Goal: Information Seeking & Learning: Learn about a topic

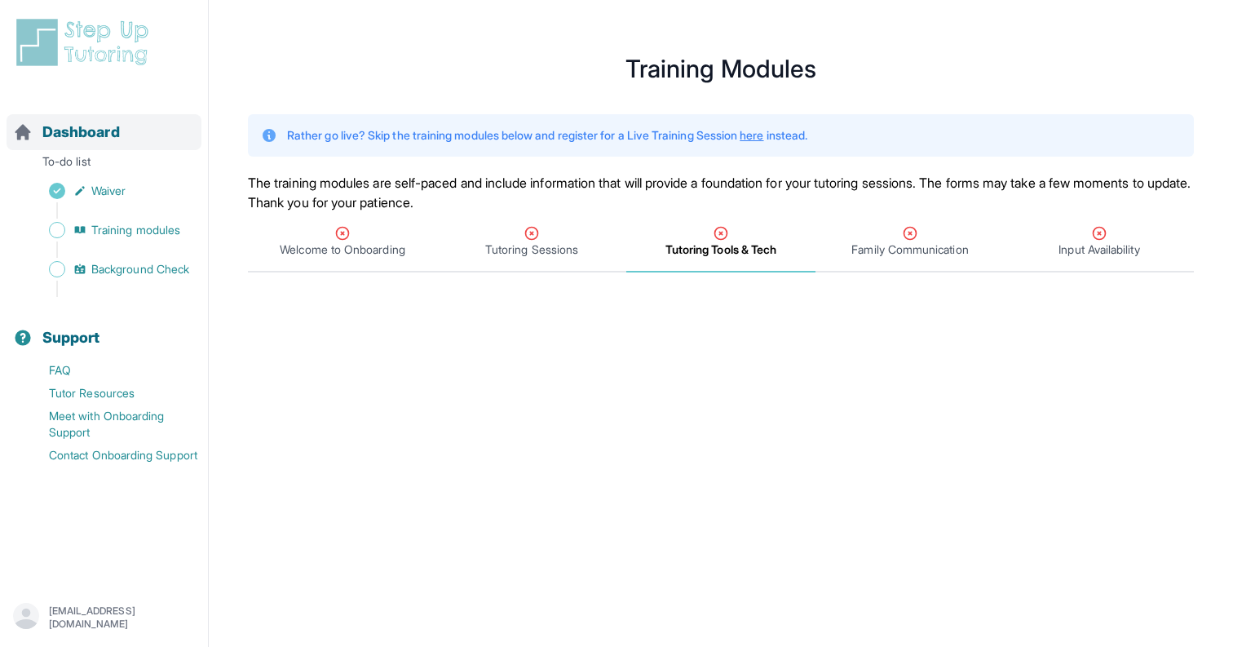
click at [79, 131] on span "Dashboard" at bounding box center [81, 132] width 78 height 23
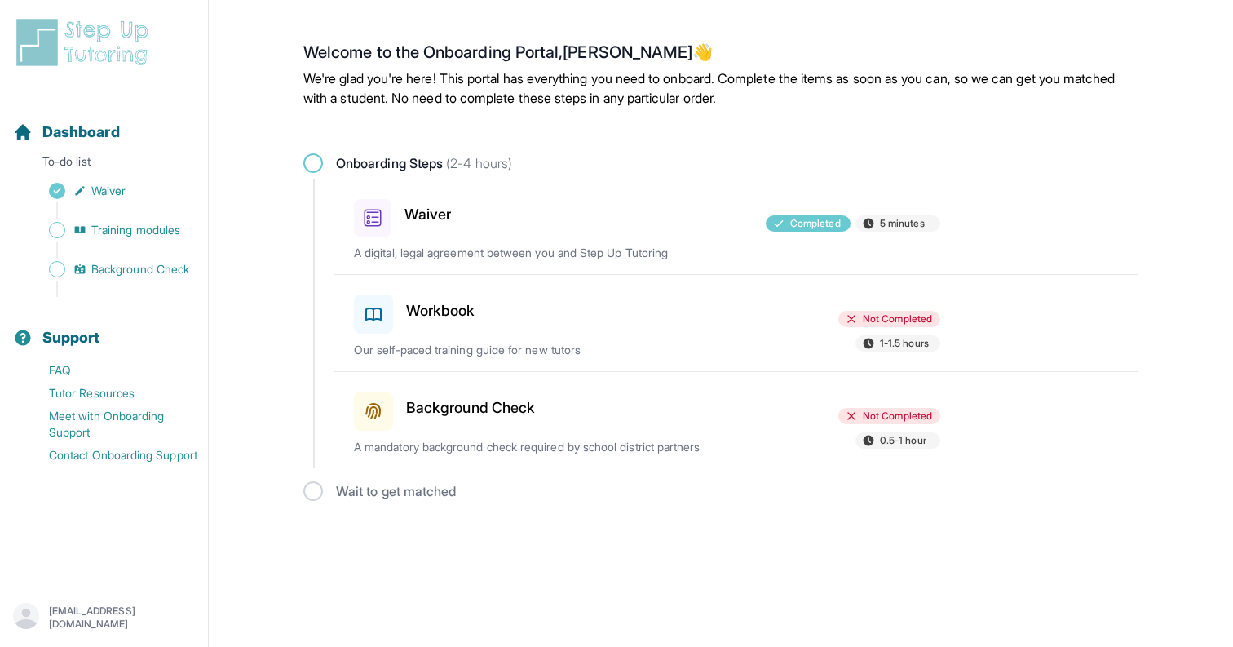
click at [561, 347] on p "Our self-paced training guide for new tutors" at bounding box center [545, 350] width 382 height 16
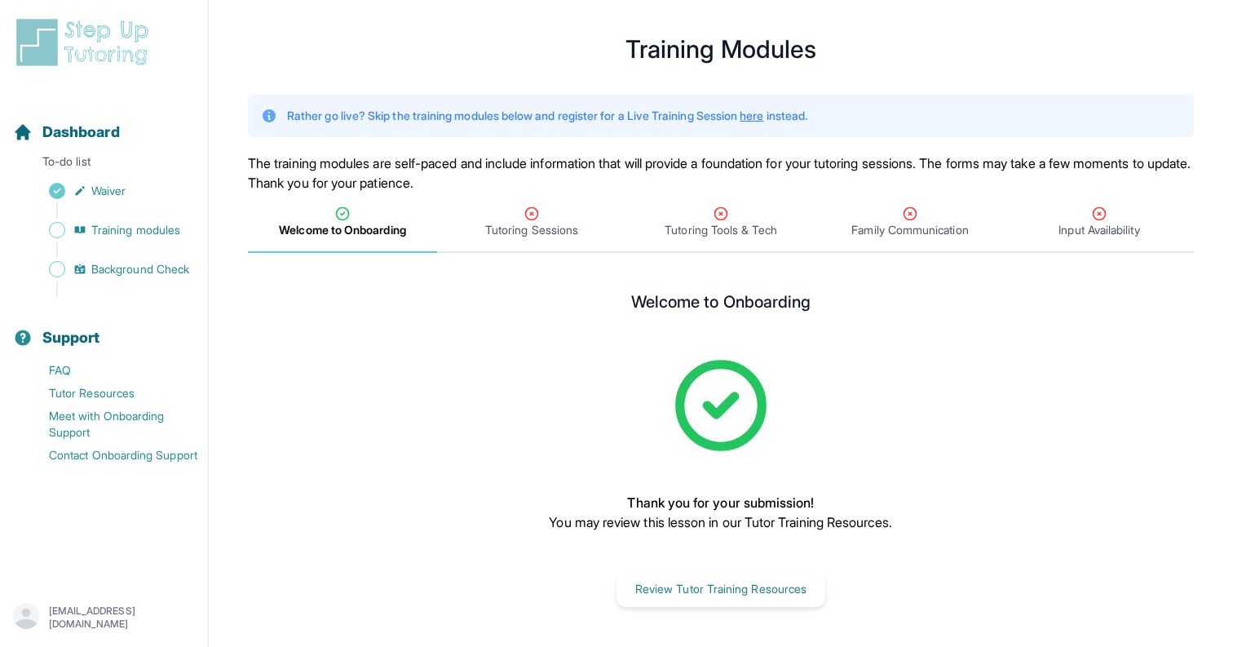
scroll to position [20, 0]
click at [727, 597] on button "Review Tutor Training Resources" at bounding box center [721, 589] width 209 height 36
click at [538, 210] on icon "Tabs" at bounding box center [532, 214] width 12 height 12
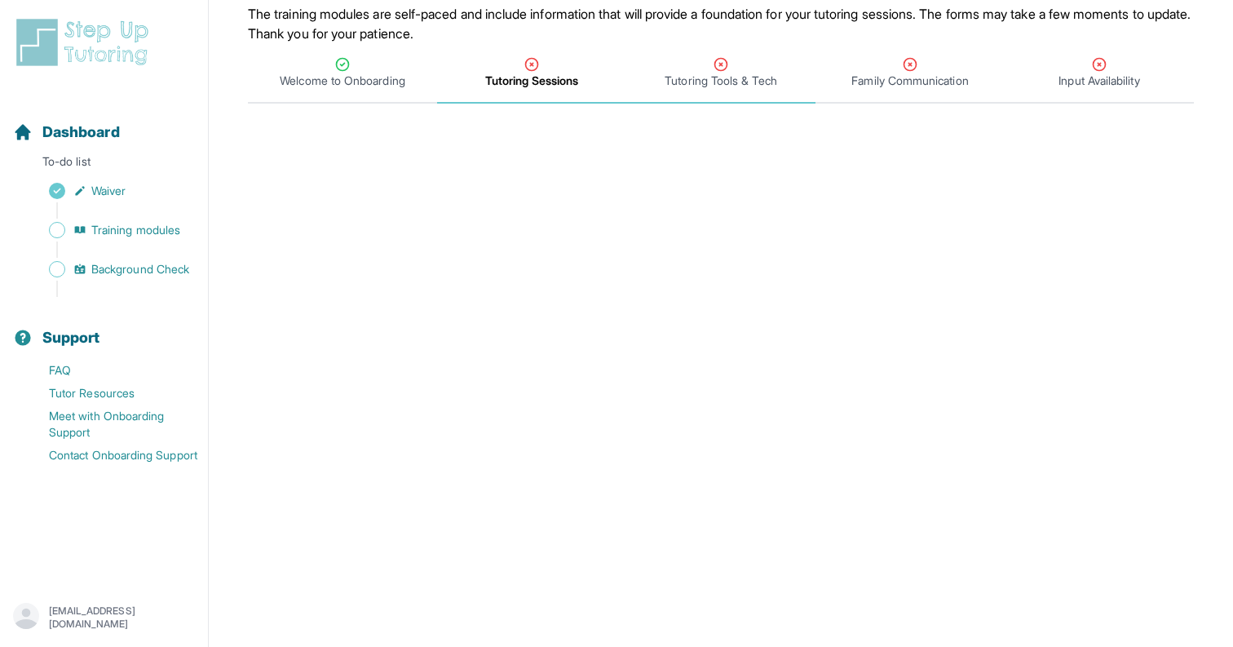
scroll to position [171, 0]
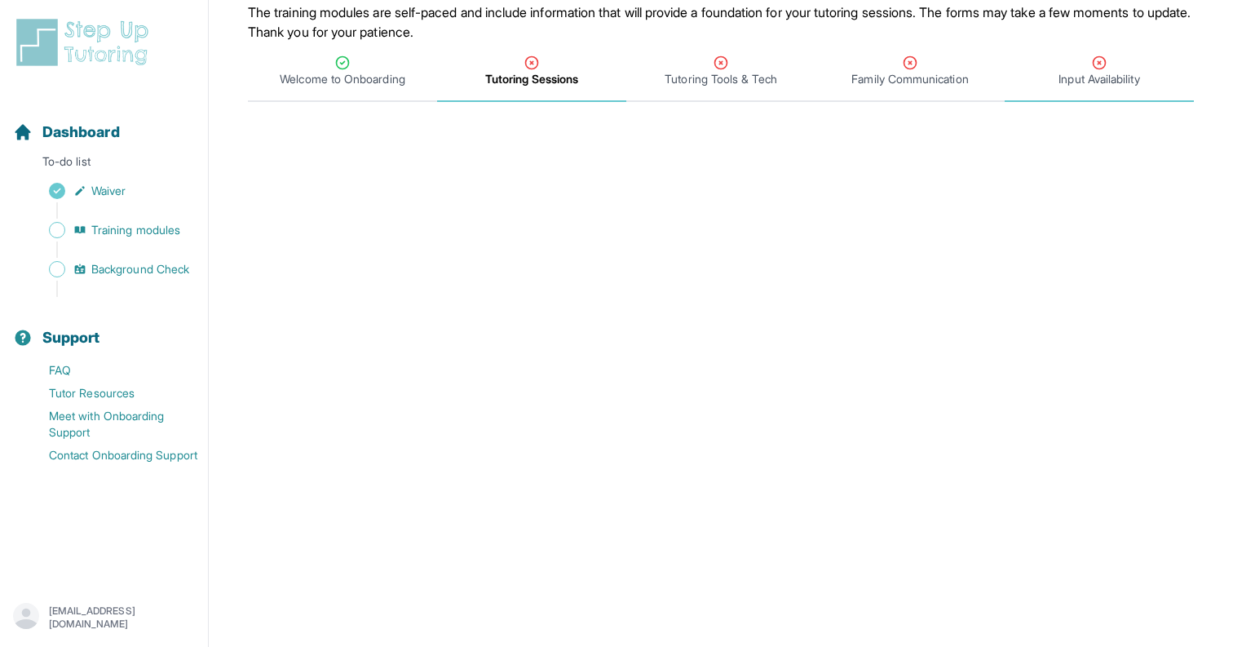
click at [1100, 60] on icon "Tabs" at bounding box center [1100, 63] width 16 height 16
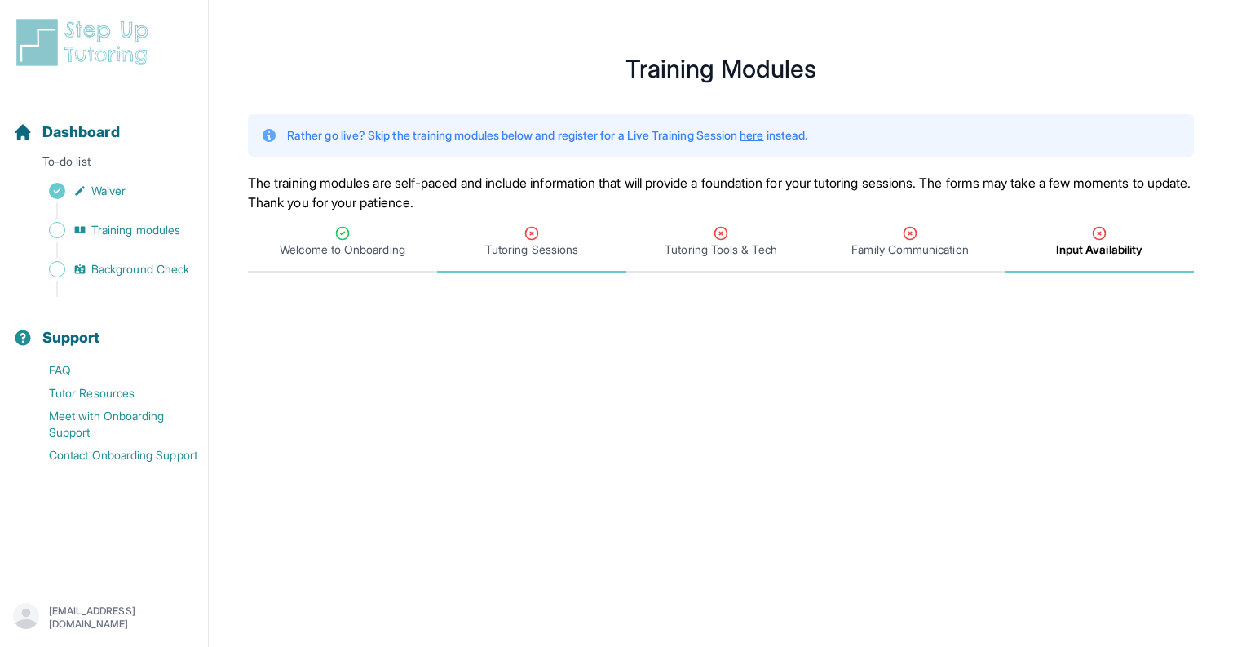
scroll to position [0, 0]
click at [527, 241] on icon "Tabs" at bounding box center [532, 233] width 16 height 16
